Goal: Find contact information: Find contact information

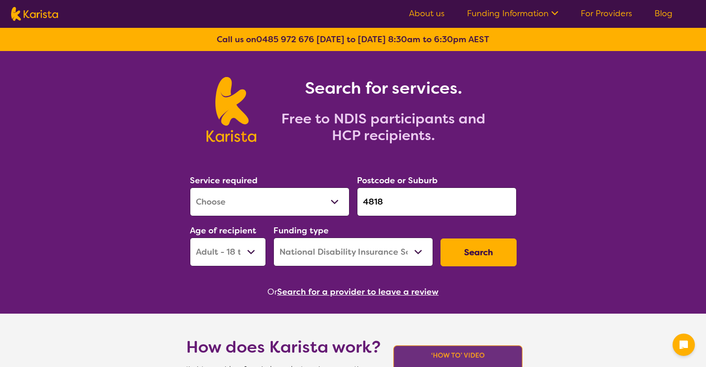
select select "[MEDICAL_DATA]"
select select "AD"
select select "NDIS"
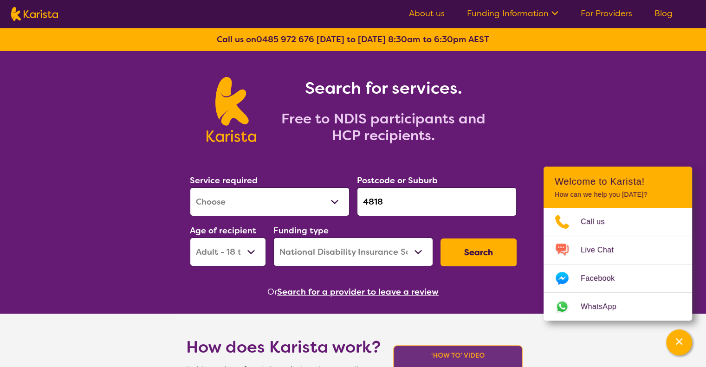
click at [594, 17] on link "For Providers" at bounding box center [607, 13] width 52 height 11
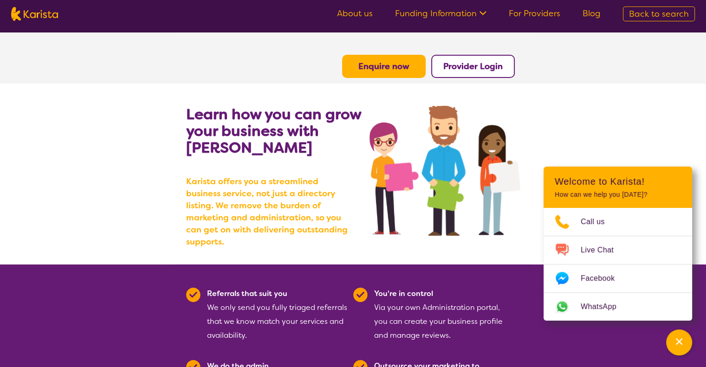
click at [470, 66] on b "Provider Login" at bounding box center [472, 66] width 59 height 11
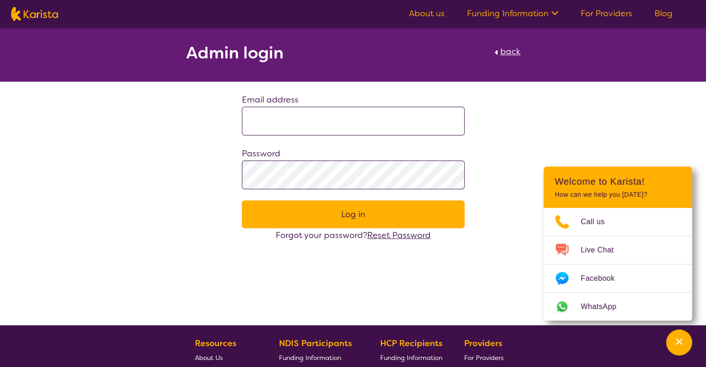
click at [301, 116] on input at bounding box center [353, 121] width 223 height 29
type input "**********"
click at [242, 200] on button "Log in" at bounding box center [353, 214] width 223 height 28
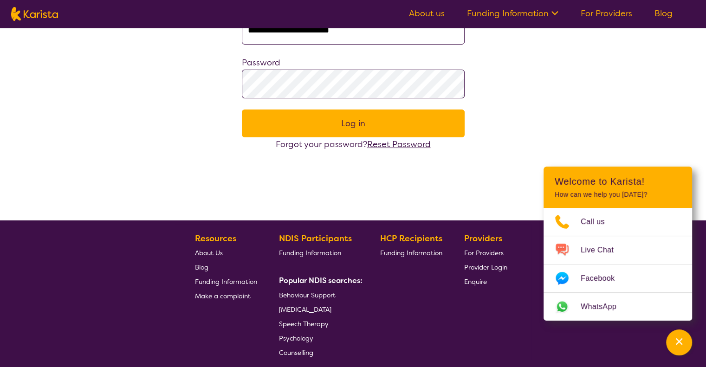
scroll to position [128, 0]
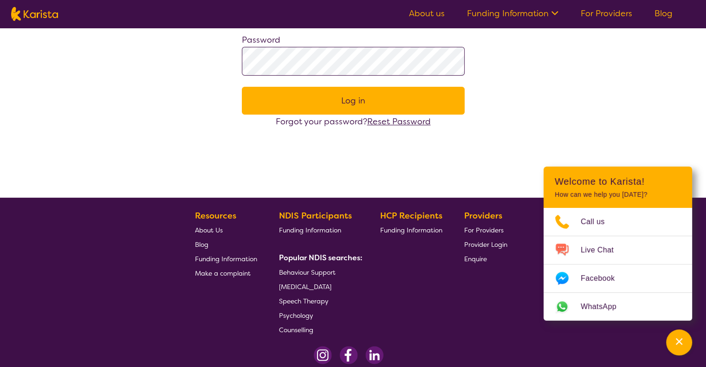
click at [481, 233] on span "For Providers" at bounding box center [483, 230] width 39 height 8
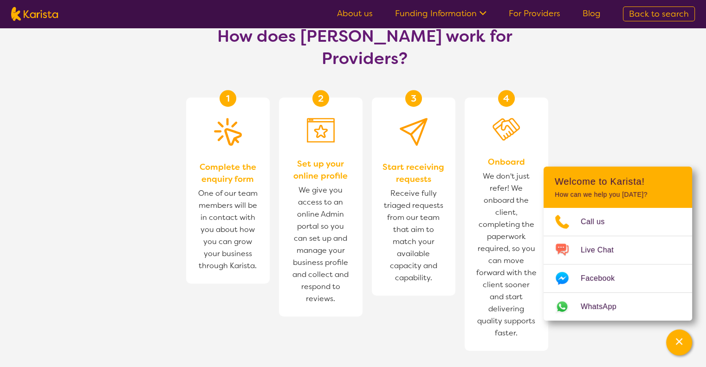
scroll to position [533, 0]
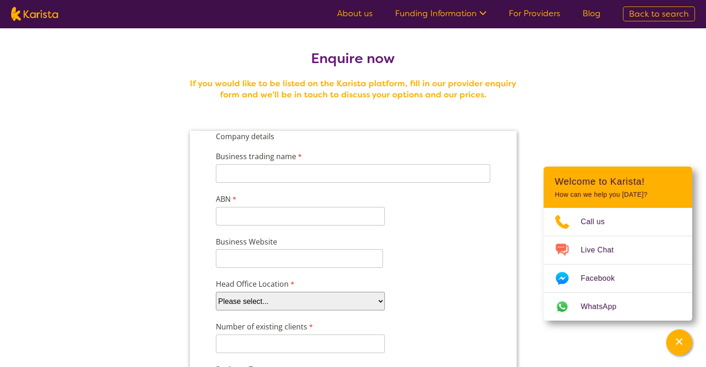
click at [33, 19] on img at bounding box center [34, 14] width 47 height 14
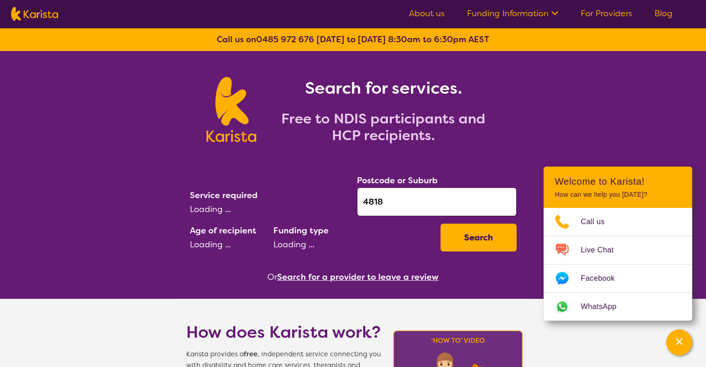
select select "AD"
select select "NDIS"
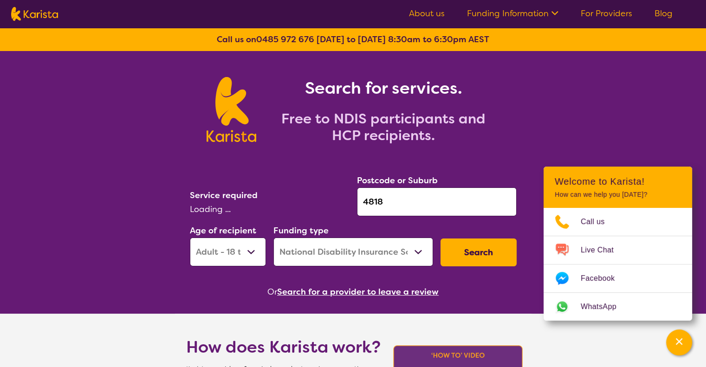
select select "[MEDICAL_DATA]"
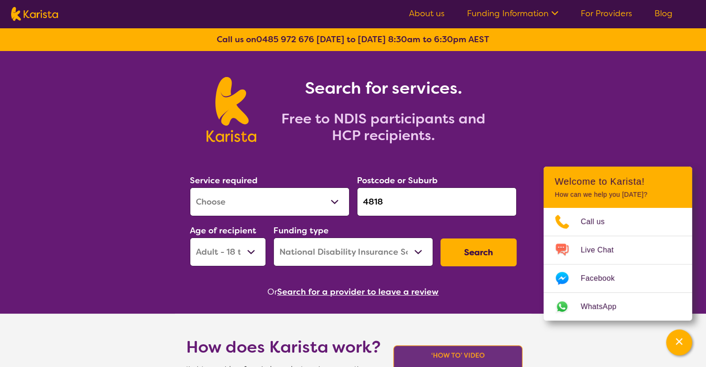
click at [437, 12] on link "About us" at bounding box center [427, 13] width 36 height 11
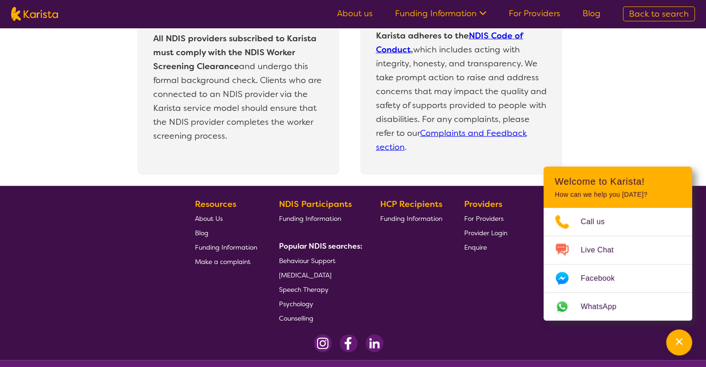
scroll to position [2039, 0]
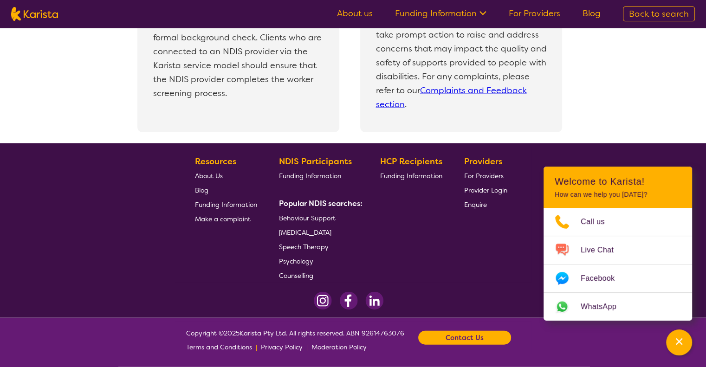
click at [473, 172] on span "For Providers" at bounding box center [483, 176] width 39 height 8
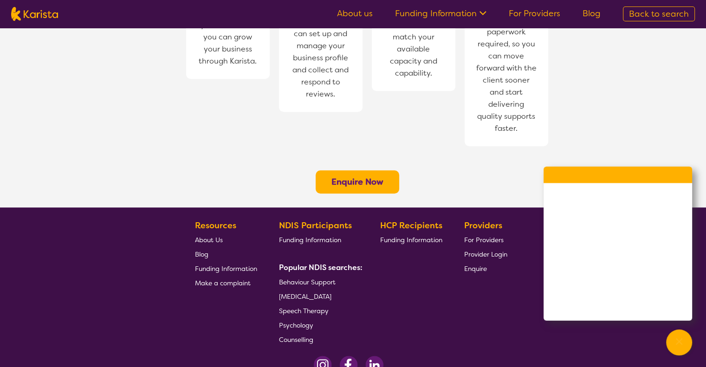
scroll to position [737, 0]
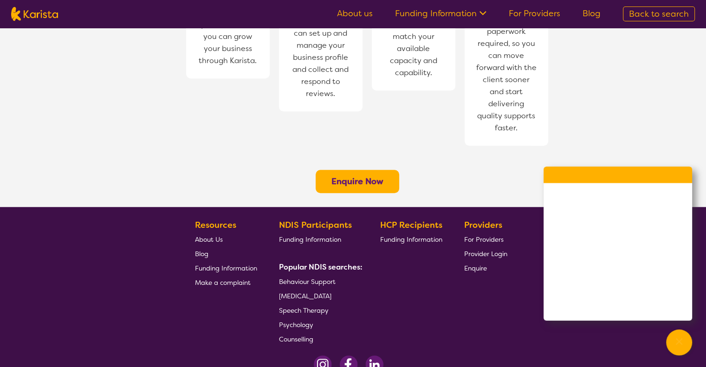
click at [204, 235] on span "About Us" at bounding box center [209, 239] width 28 height 8
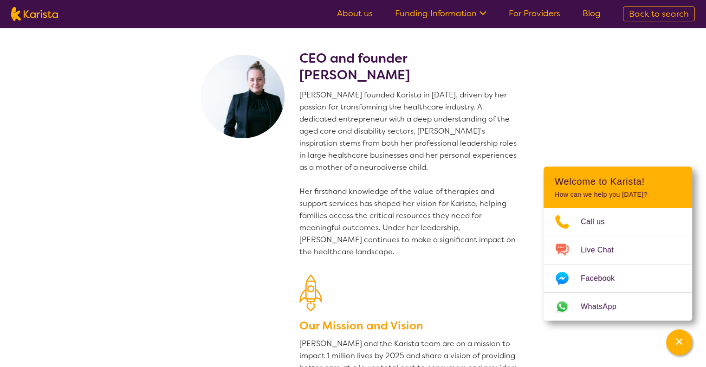
click at [30, 18] on img at bounding box center [34, 14] width 47 height 14
select select "[MEDICAL_DATA]"
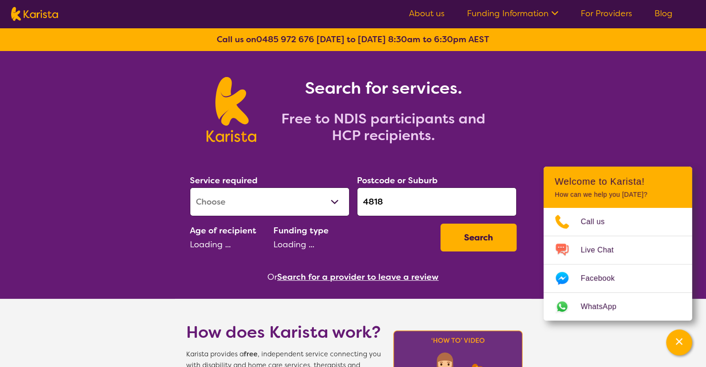
select select "AD"
select select "NDIS"
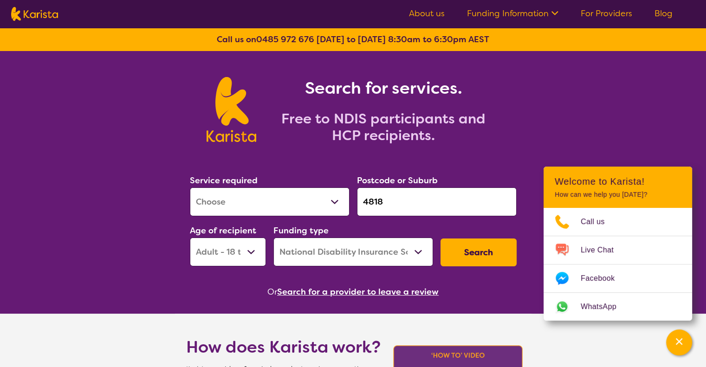
click at [605, 13] on link "For Providers" at bounding box center [607, 13] width 52 height 11
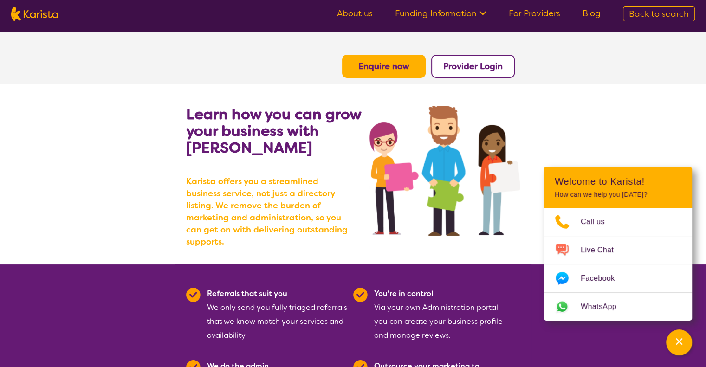
click at [386, 63] on b "Enquire now" at bounding box center [383, 66] width 51 height 11
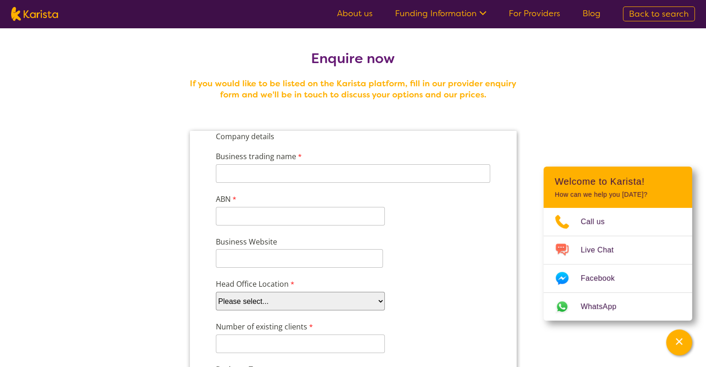
click at [548, 18] on link "For Providers" at bounding box center [535, 13] width 52 height 11
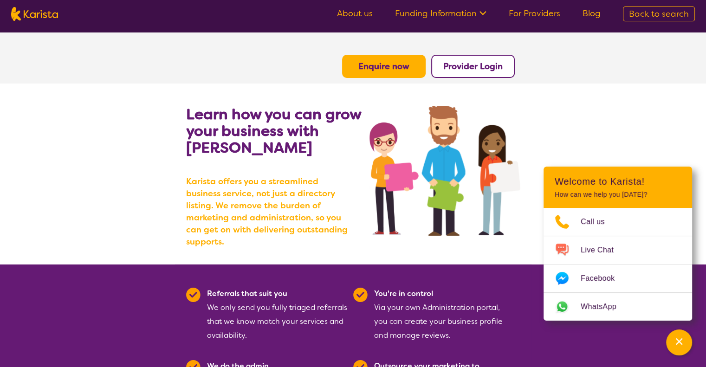
click at [484, 72] on button "Provider Login" at bounding box center [473, 66] width 84 height 23
click at [480, 58] on button "Provider Login" at bounding box center [473, 66] width 84 height 23
click at [35, 9] on img at bounding box center [34, 14] width 47 height 14
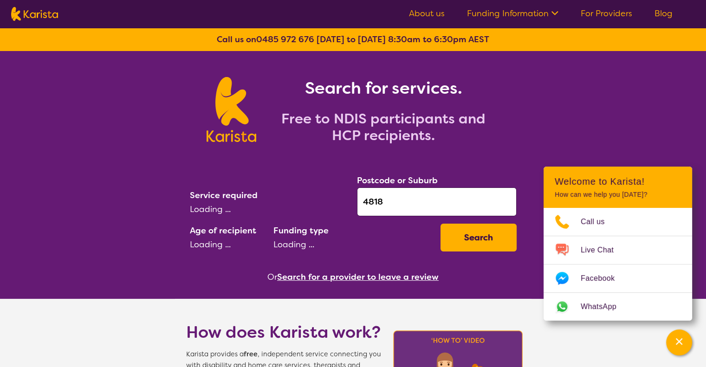
select select "[MEDICAL_DATA]"
select select "AD"
select select "NDIS"
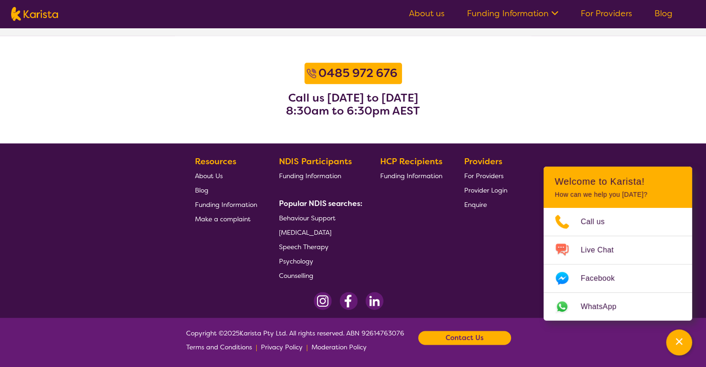
scroll to position [1190, 0]
click at [207, 177] on span "About Us" at bounding box center [209, 176] width 28 height 8
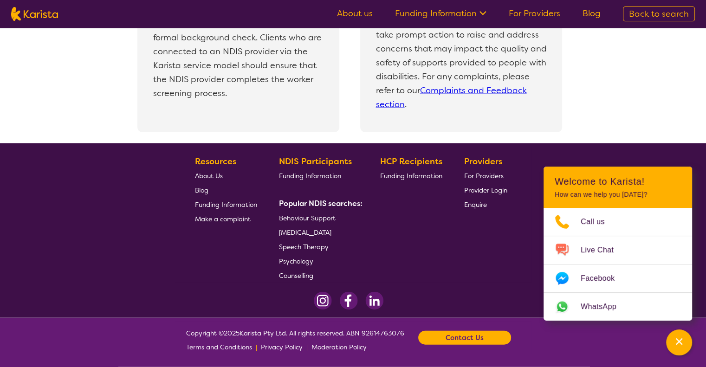
scroll to position [2039, 0]
click at [458, 337] on b "Contact Us" at bounding box center [464, 338] width 38 height 14
click at [425, 297] on link "Email us" at bounding box center [417, 298] width 25 height 8
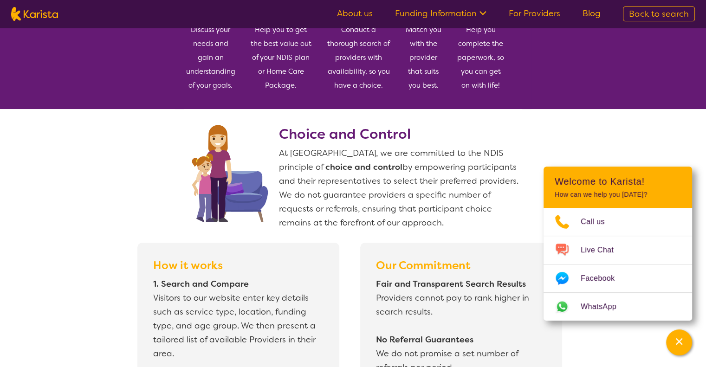
click at [45, 15] on img at bounding box center [34, 14] width 47 height 14
select select "[MEDICAL_DATA]"
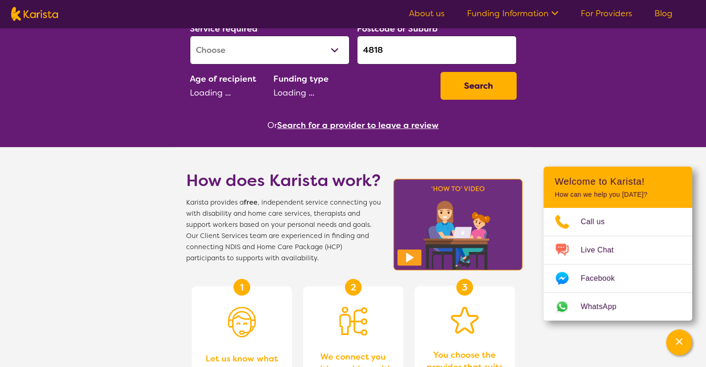
select select "AD"
select select "NDIS"
